Goal: Information Seeking & Learning: Understand process/instructions

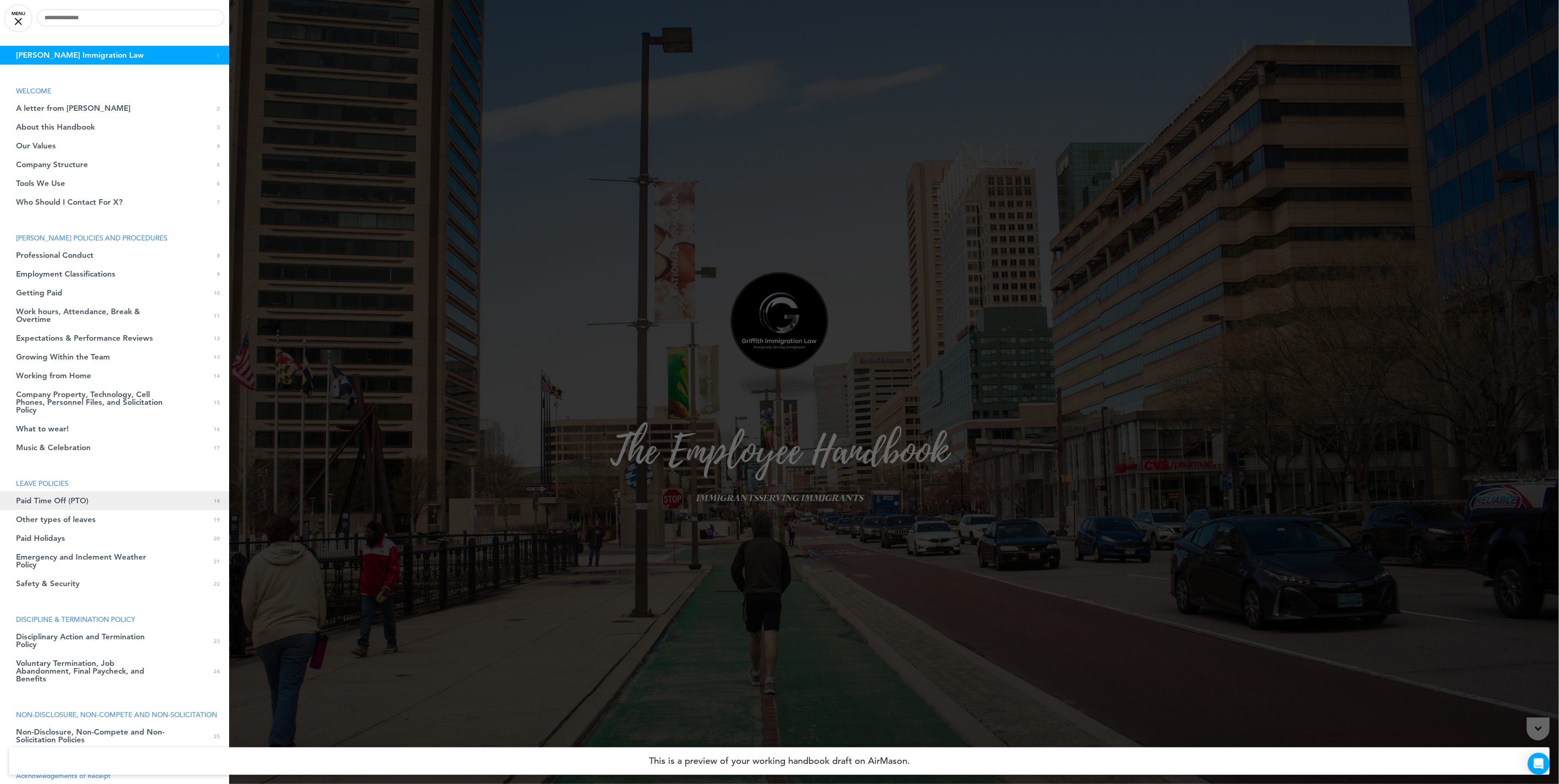
click at [81, 499] on span "Paid Time Off (PTO)" at bounding box center [52, 500] width 72 height 8
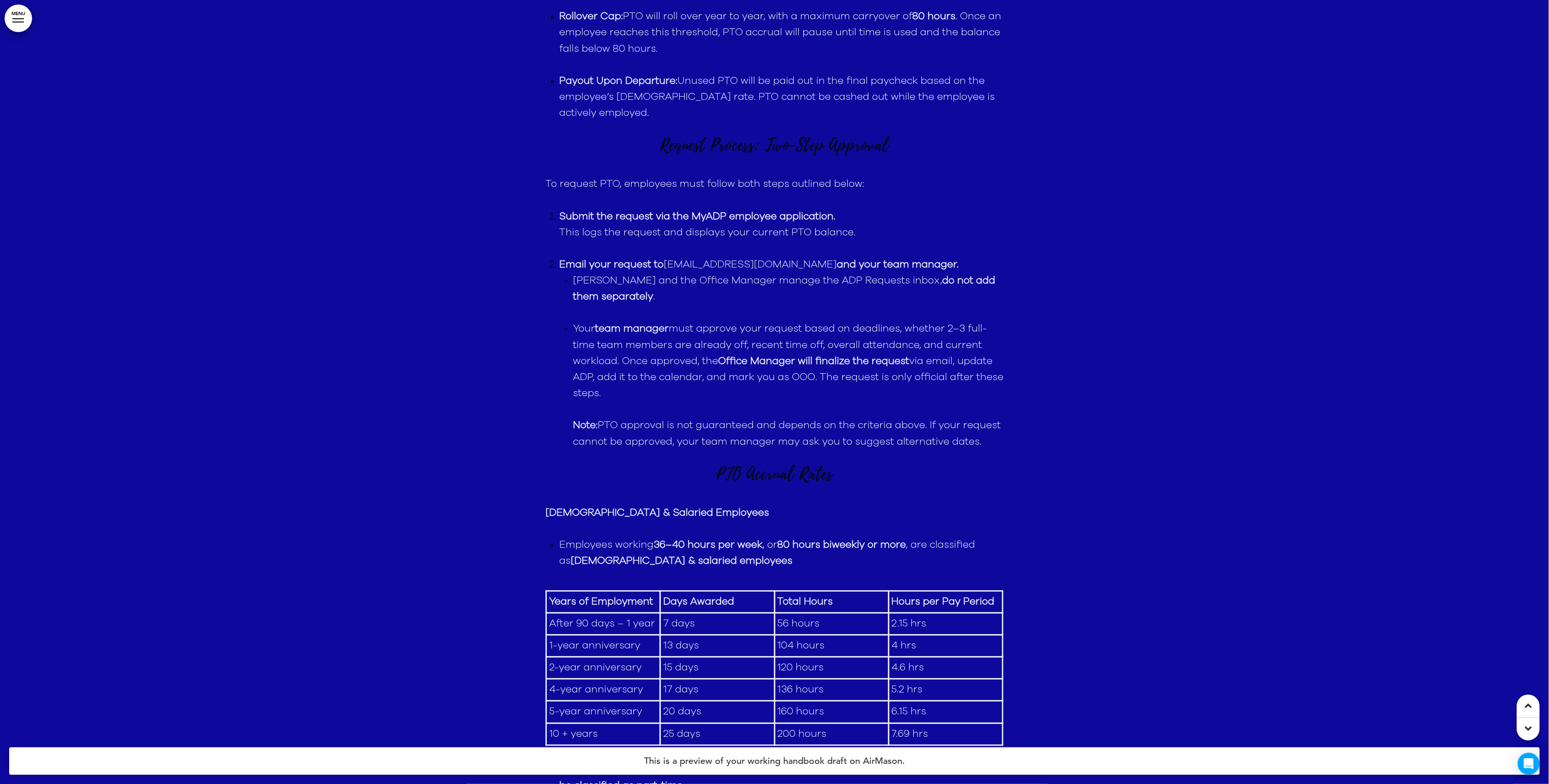
scroll to position [16492, 0]
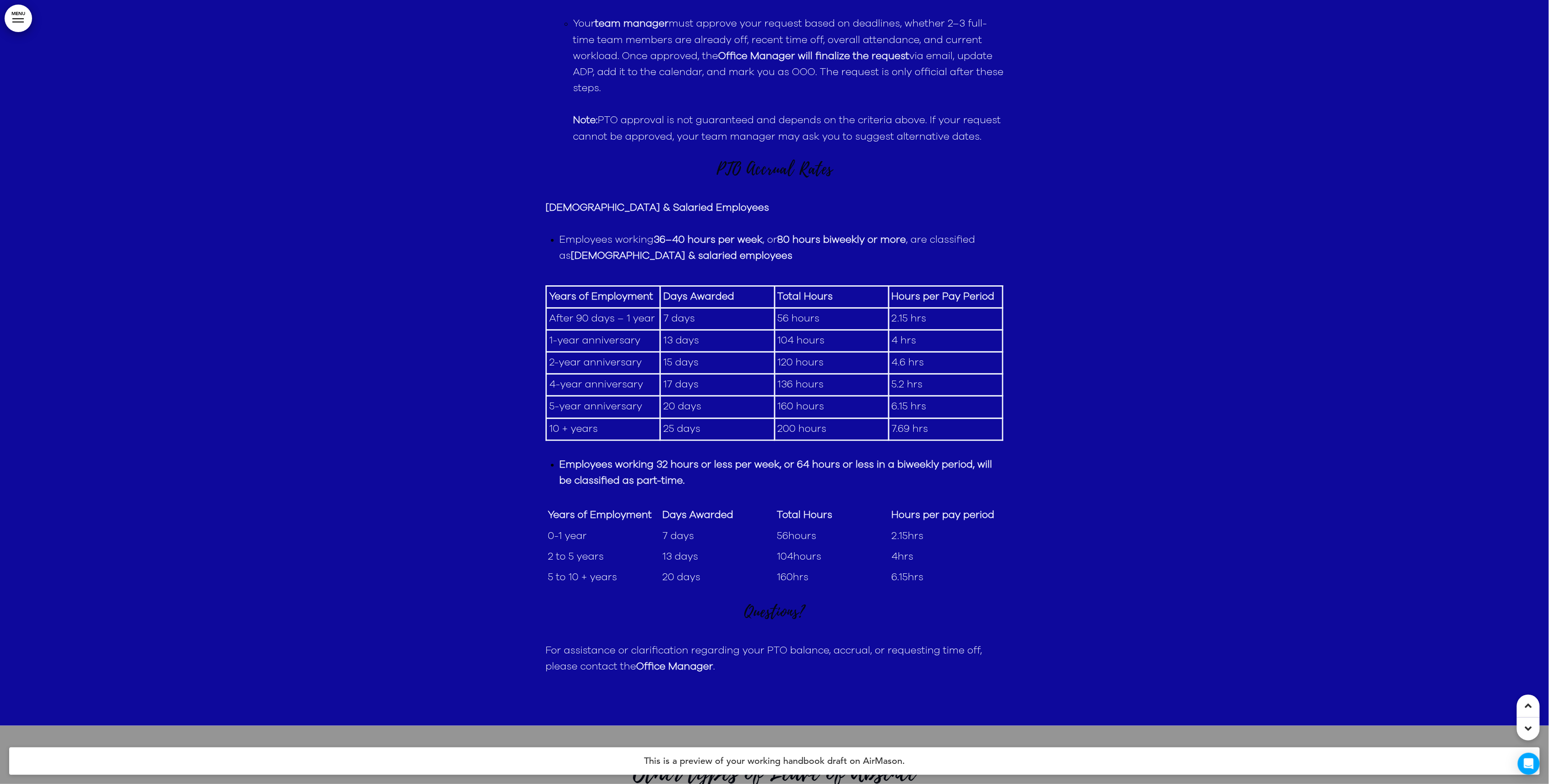
drag, startPoint x: 1138, startPoint y: 535, endPoint x: 1072, endPoint y: 508, distance: 71.3
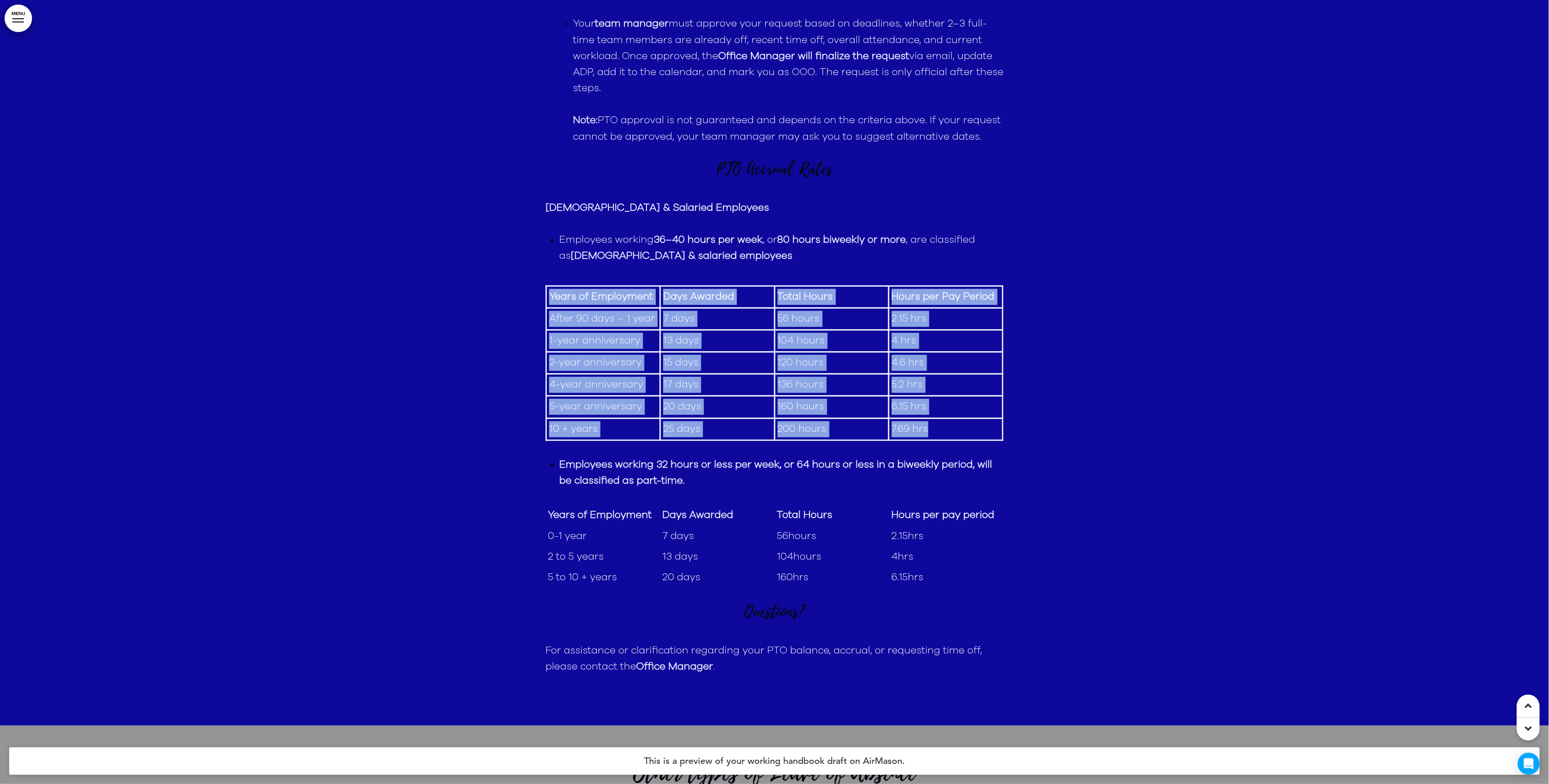
drag, startPoint x: 550, startPoint y: 349, endPoint x: 980, endPoint y: 498, distance: 455.1
click at [980, 441] on table "Years of Employment Days Awarded Total Hours Hours per Pay Period After 90 days…" at bounding box center [774, 363] width 458 height 155
drag, startPoint x: 980, startPoint y: 498, endPoint x: 910, endPoint y: 472, distance: 74.7
copy tbody "Years of Employment Days Awarded Total Hours Hours per Pay Period After 90 days…"
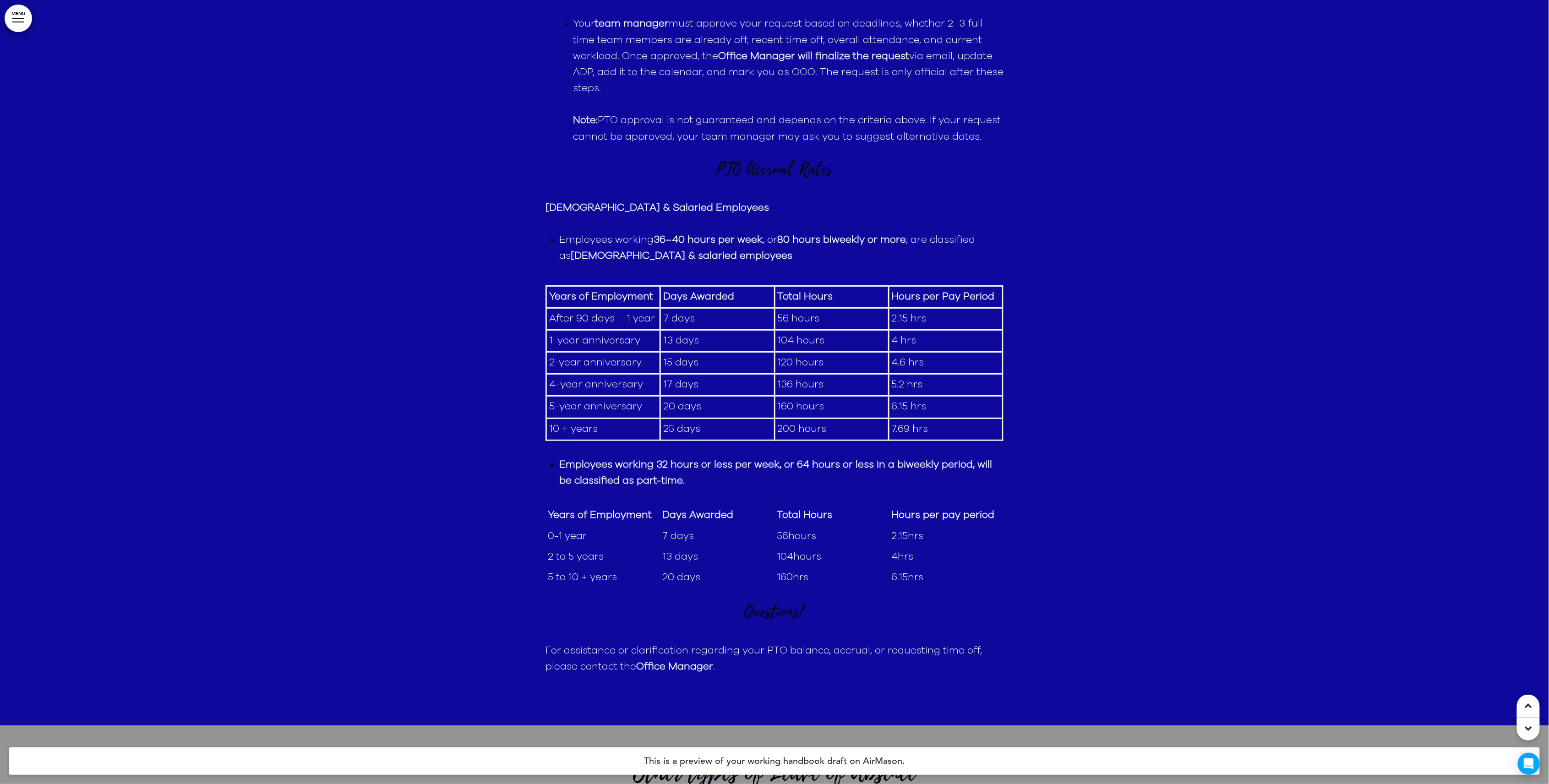
drag, startPoint x: 1129, startPoint y: 473, endPoint x: 914, endPoint y: 423, distance: 220.7
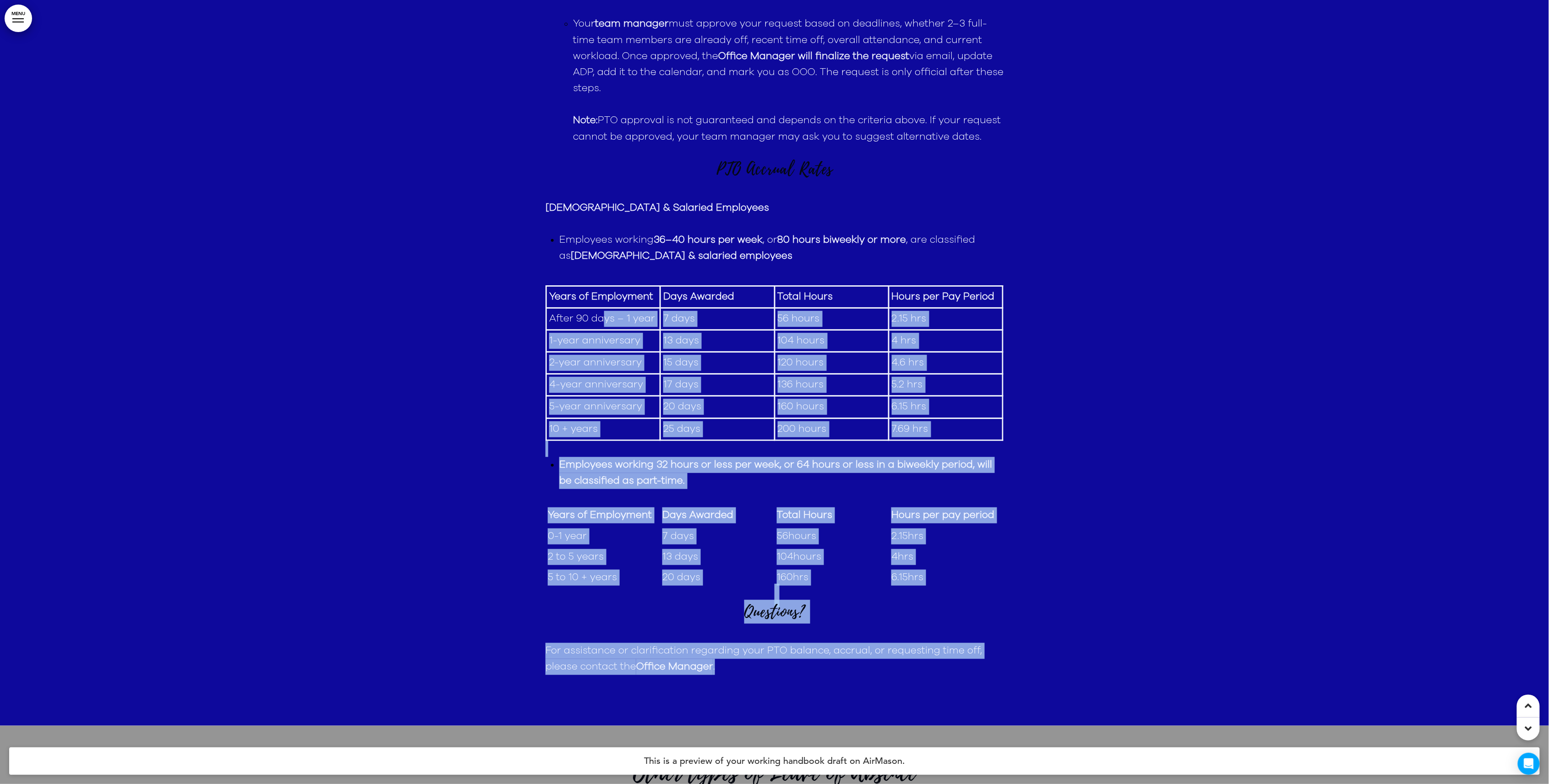
drag, startPoint x: 545, startPoint y: 271, endPoint x: 606, endPoint y: 377, distance: 122.3
drag, startPoint x: 1056, startPoint y: 423, endPoint x: 1012, endPoint y: 418, distance: 44.3
click at [990, 352] on td "4 hrs" at bounding box center [945, 340] width 114 height 22
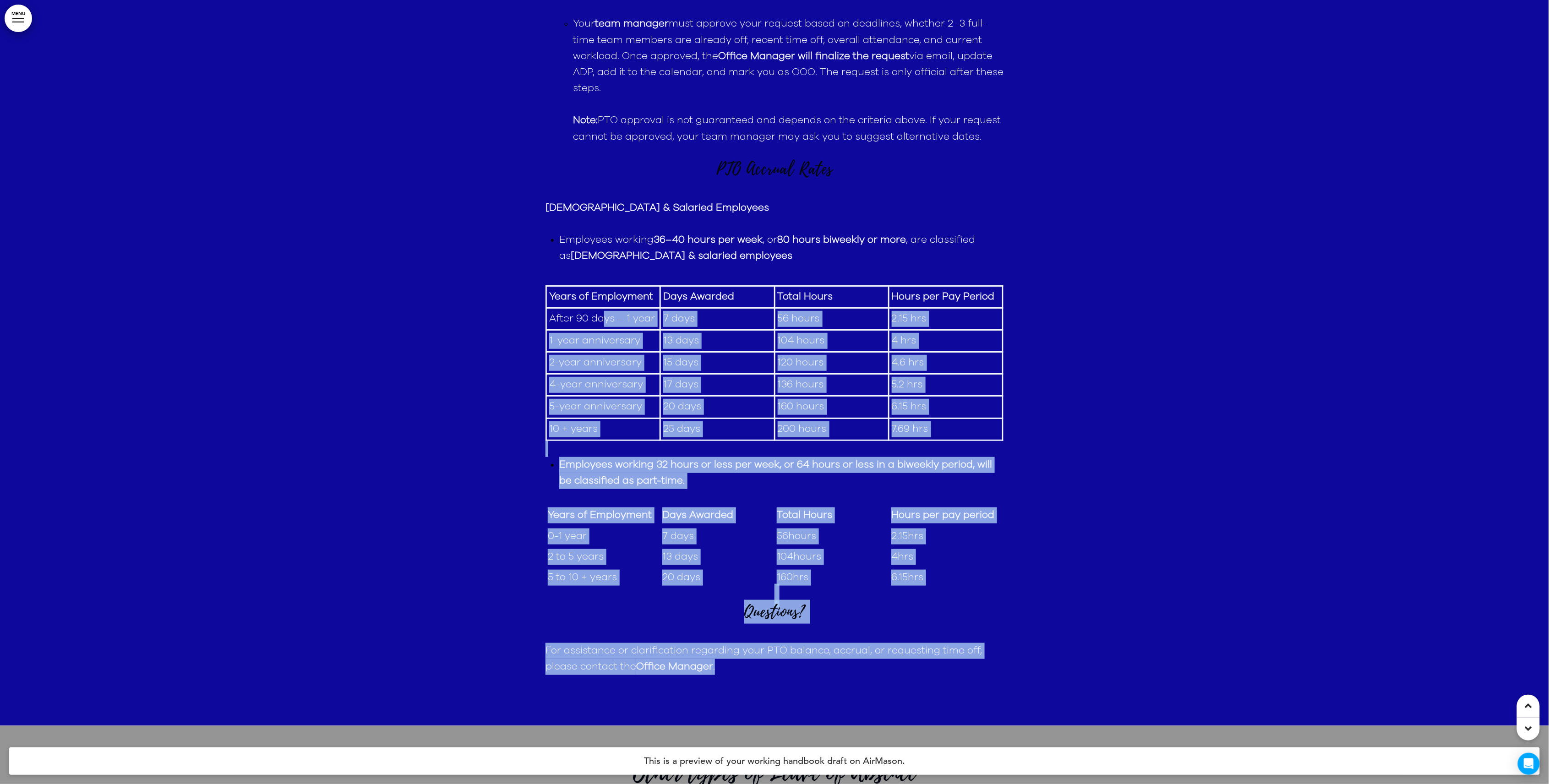
drag, startPoint x: 969, startPoint y: 411, endPoint x: 946, endPoint y: 409, distance: 23.1
click at [968, 352] on td "4 hrs" at bounding box center [945, 340] width 114 height 22
click at [893, 352] on td "4 hrs" at bounding box center [945, 340] width 114 height 22
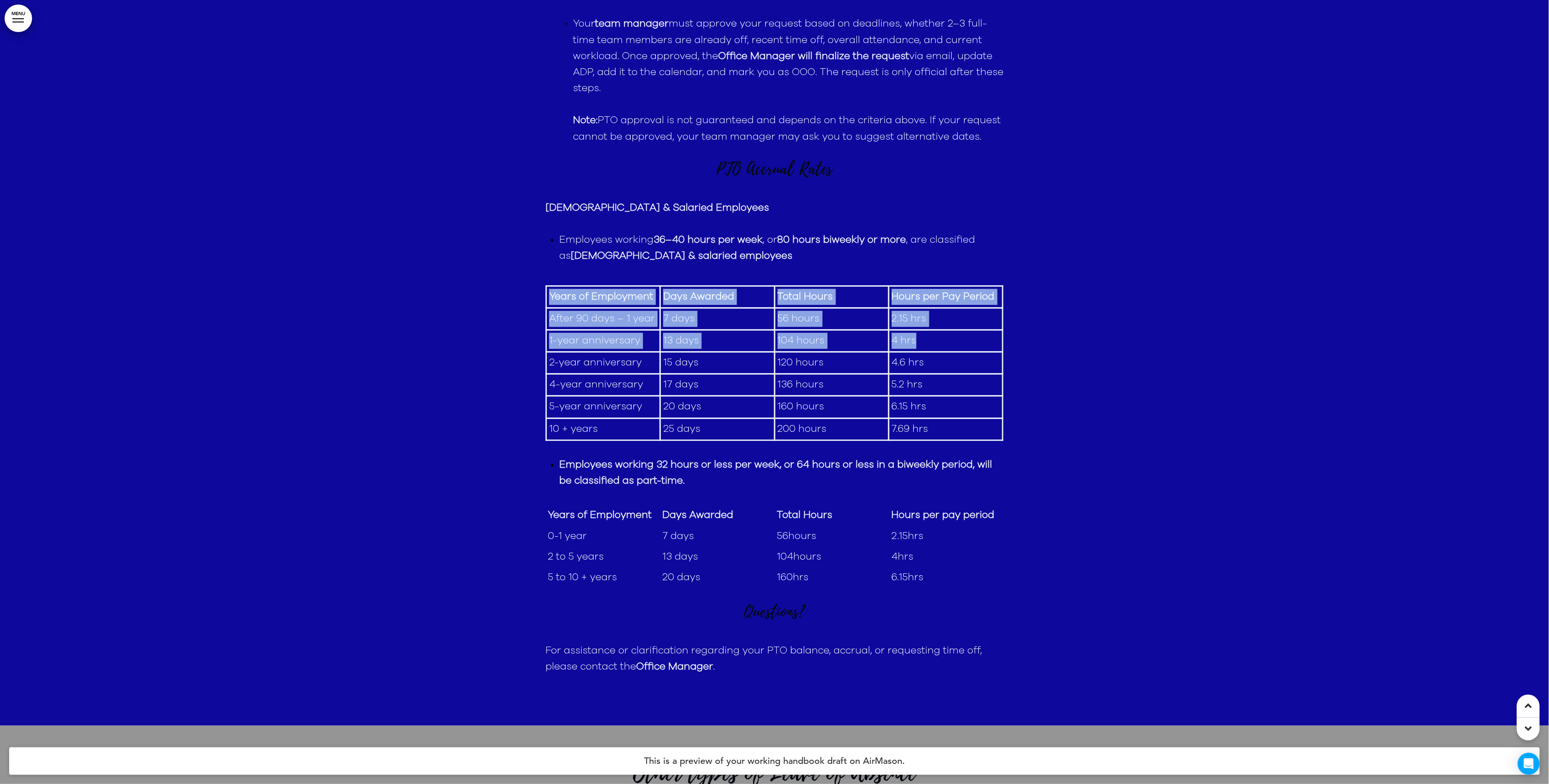
drag, startPoint x: 551, startPoint y: 358, endPoint x: 946, endPoint y: 413, distance: 398.8
click at [946, 413] on tbody "Years of Employment Days Awarded Total Hours Hours per Pay Period After 90 days…" at bounding box center [775, 363] width 457 height 154
drag, startPoint x: 946, startPoint y: 413, endPoint x: 906, endPoint y: 404, distance: 41.0
copy tbody "Years of Employment Days Awarded Total Hours Hours per Pay Period After 90 days…"
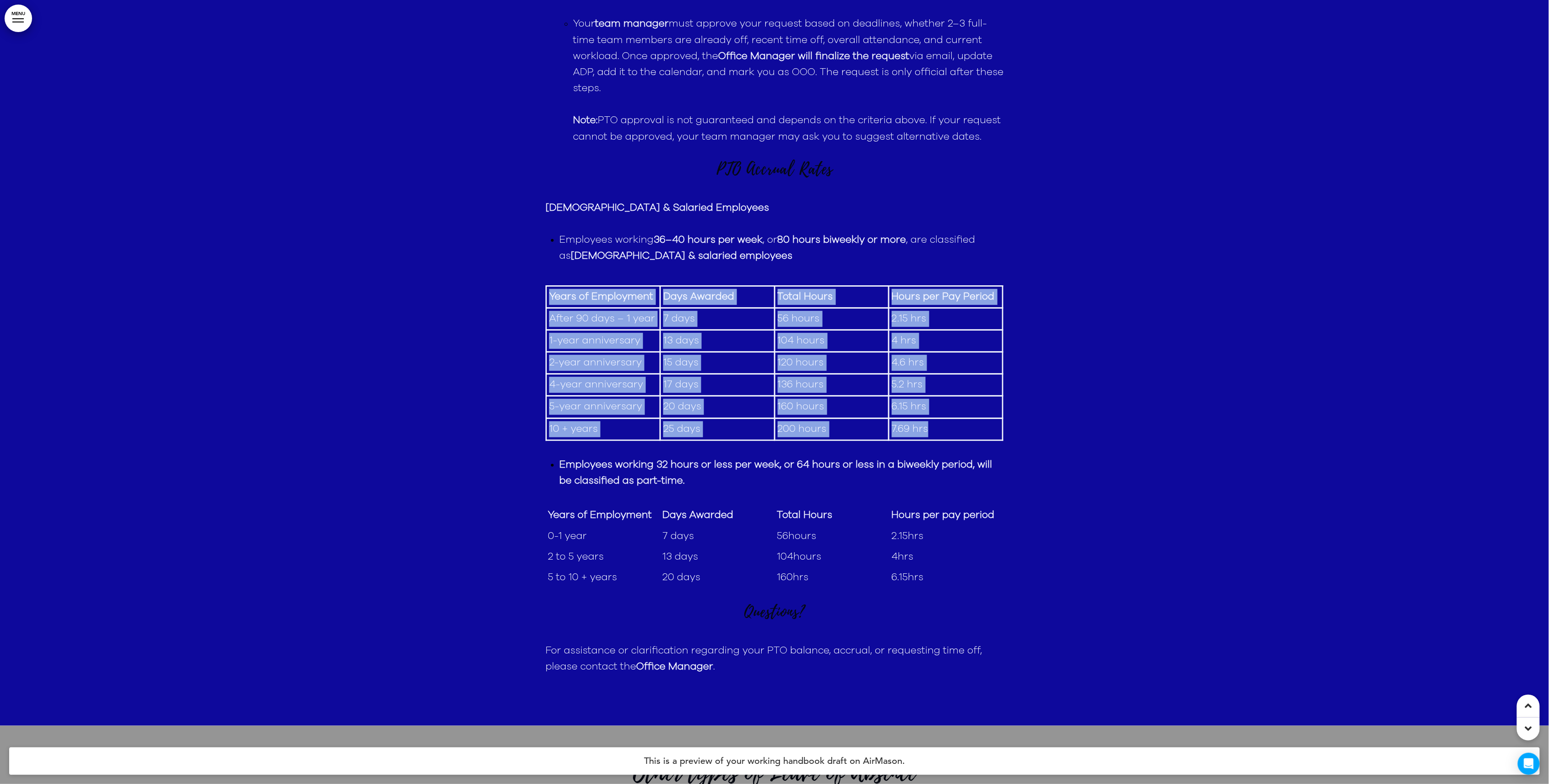
drag, startPoint x: 552, startPoint y: 358, endPoint x: 939, endPoint y: 492, distance: 409.5
click at [939, 440] on tbody "Years of Employment Days Awarded Total Hours Hours per Pay Period After 90 days…" at bounding box center [775, 363] width 457 height 154
drag, startPoint x: 939, startPoint y: 492, endPoint x: 911, endPoint y: 488, distance: 28.3
copy tbody "Years of Employment Days Awarded Total Hours Hours per Pay Period After 90 days…"
